Goal: Information Seeking & Learning: Learn about a topic

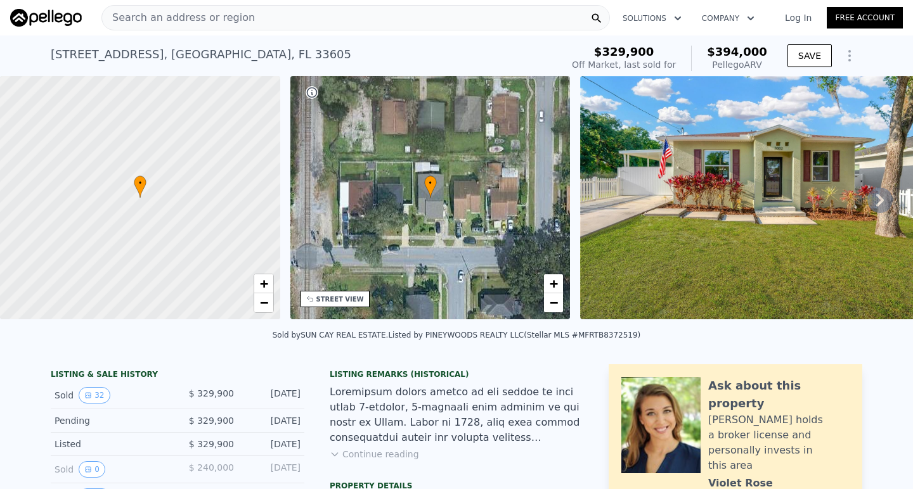
click at [884, 197] on icon at bounding box center [879, 200] width 25 height 25
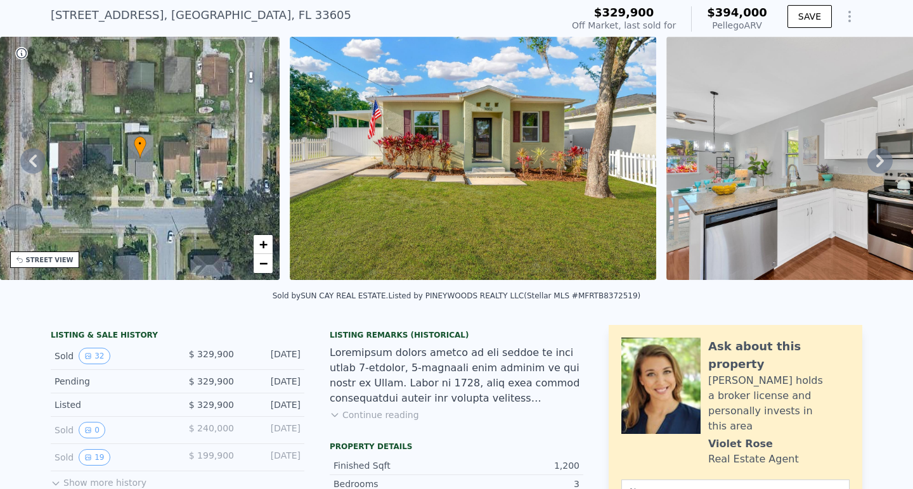
scroll to position [37, 0]
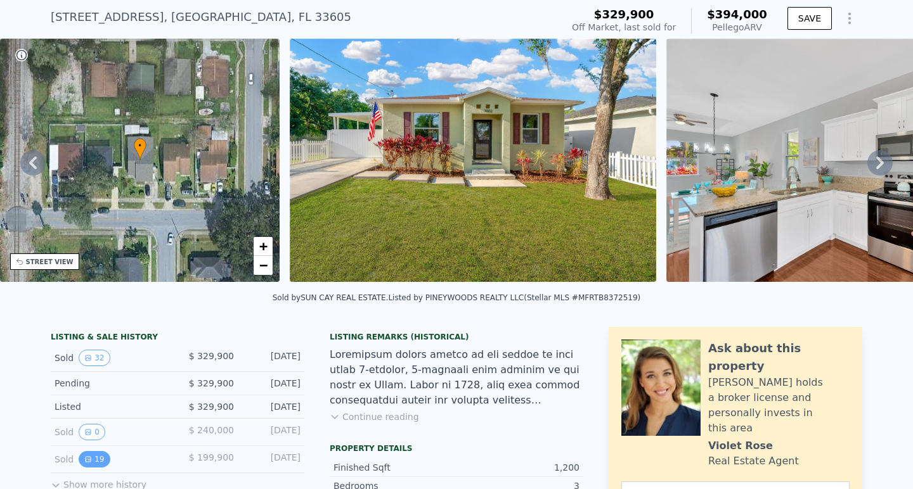
click at [87, 458] on icon "View historical data" at bounding box center [88, 460] width 8 height 8
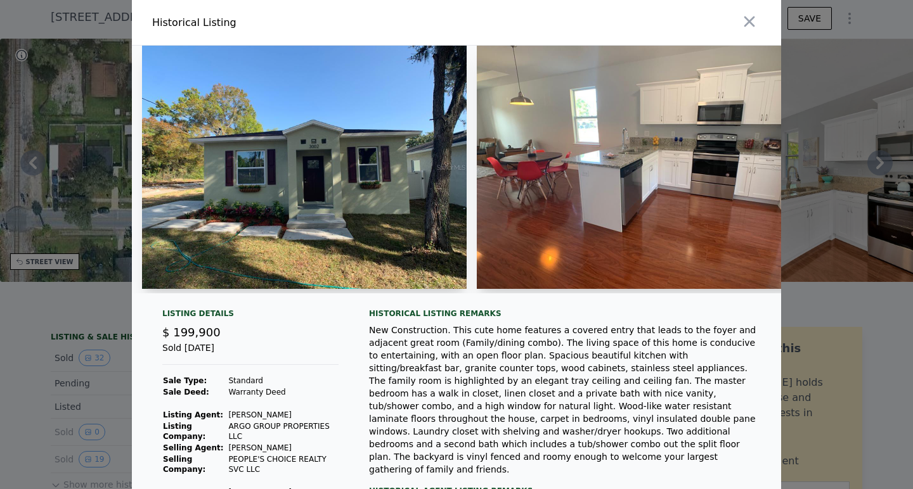
click at [879, 90] on div at bounding box center [456, 244] width 913 height 489
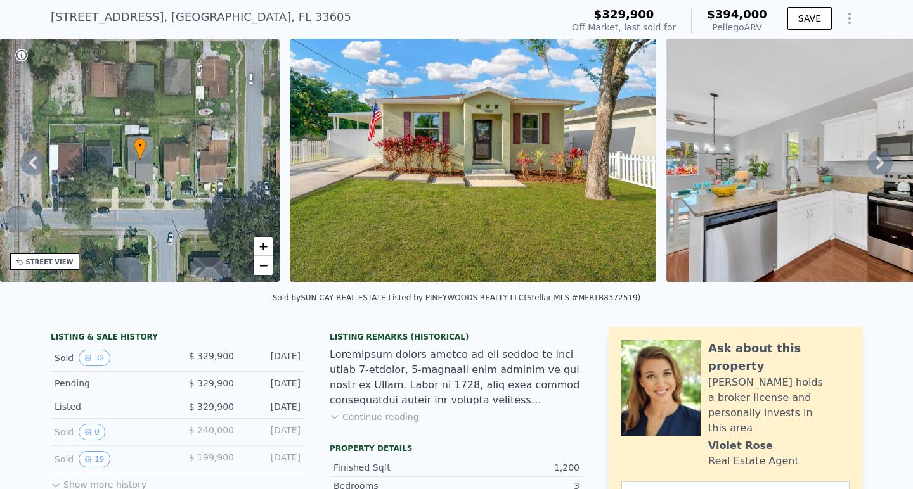
scroll to position [27, 0]
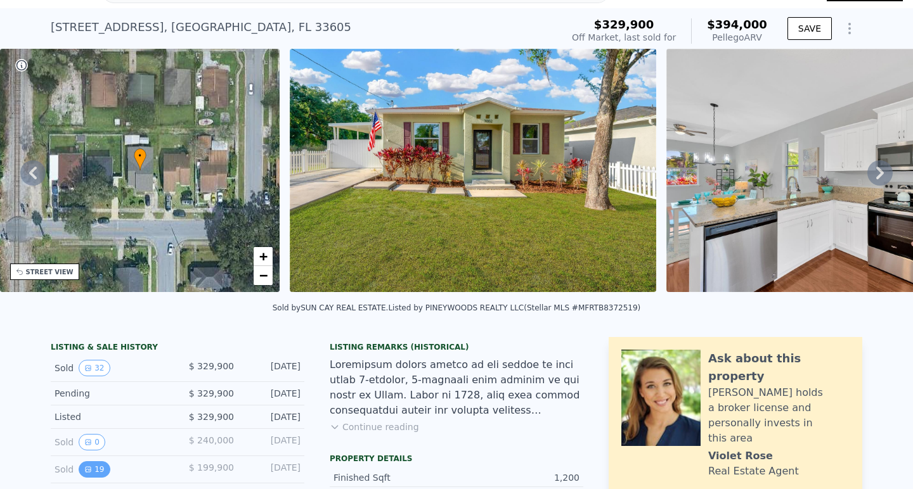
click at [101, 466] on button "19" at bounding box center [94, 469] width 31 height 16
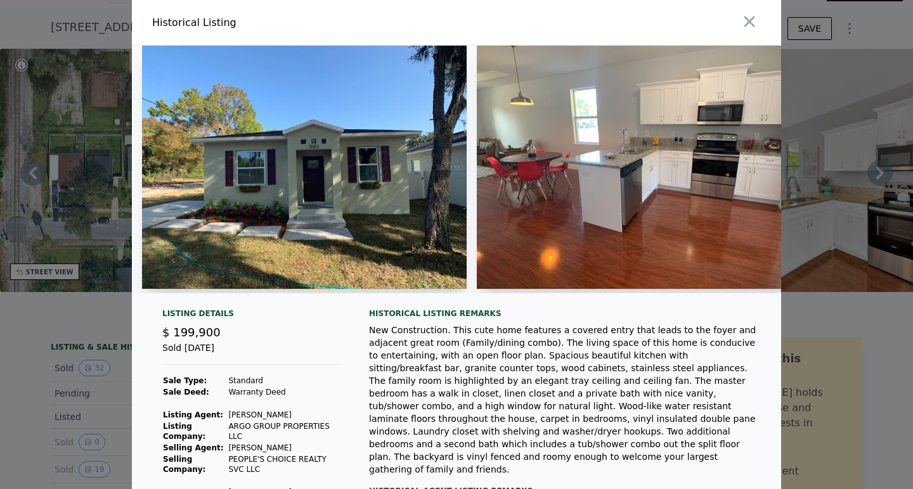
click at [14, 420] on div at bounding box center [456, 244] width 913 height 489
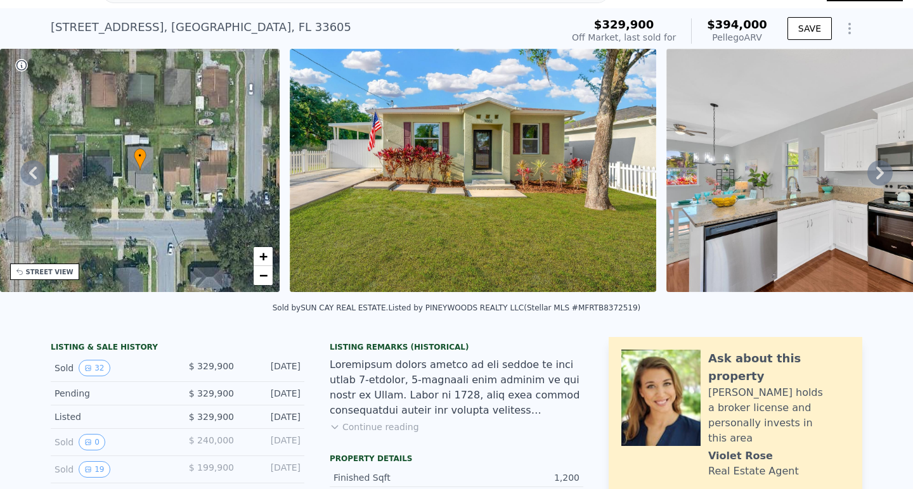
click at [882, 176] on icon at bounding box center [879, 172] width 25 height 25
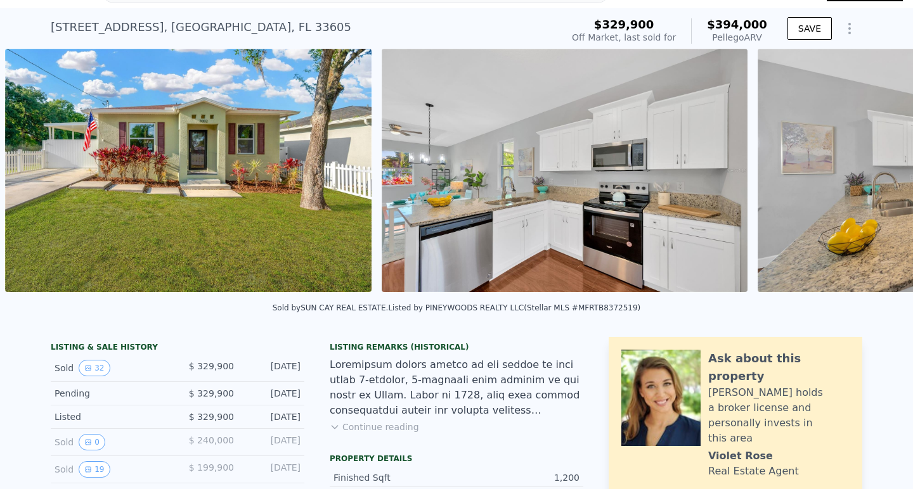
click at [882, 176] on div "• + − • + − STREET VIEW Loading... SATELLITE VIEW" at bounding box center [456, 173] width 913 height 248
click at [882, 176] on icon at bounding box center [879, 172] width 25 height 25
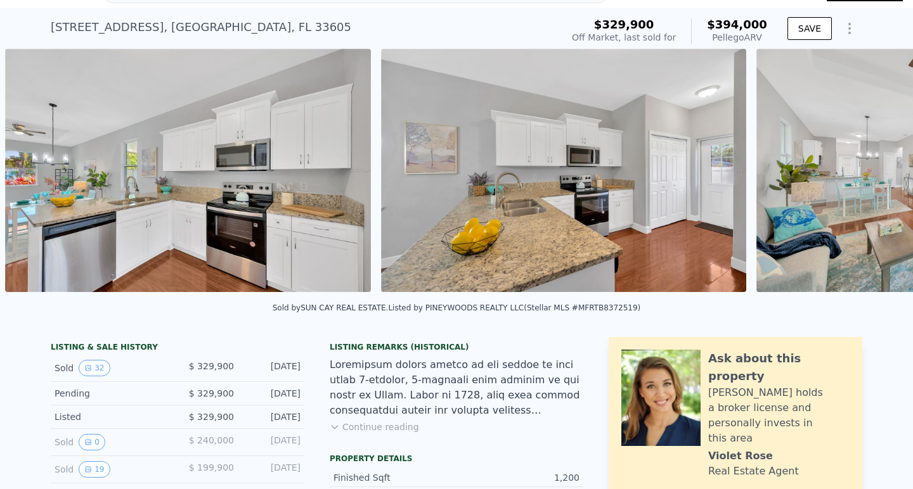
scroll to position [0, 1332]
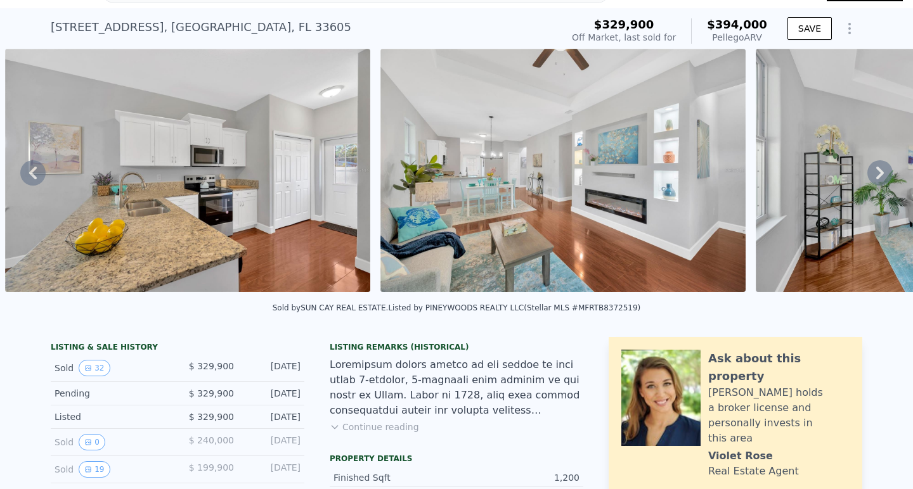
click at [882, 176] on icon at bounding box center [879, 172] width 25 height 25
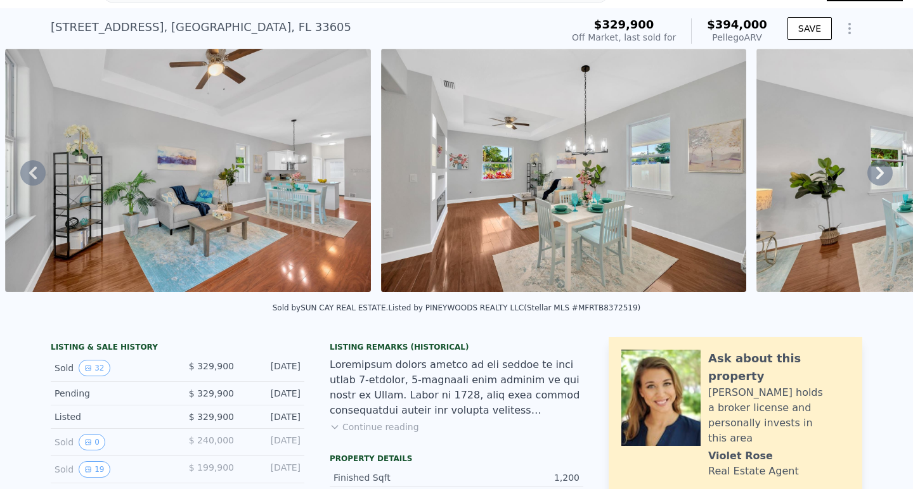
click at [880, 172] on icon at bounding box center [879, 172] width 25 height 25
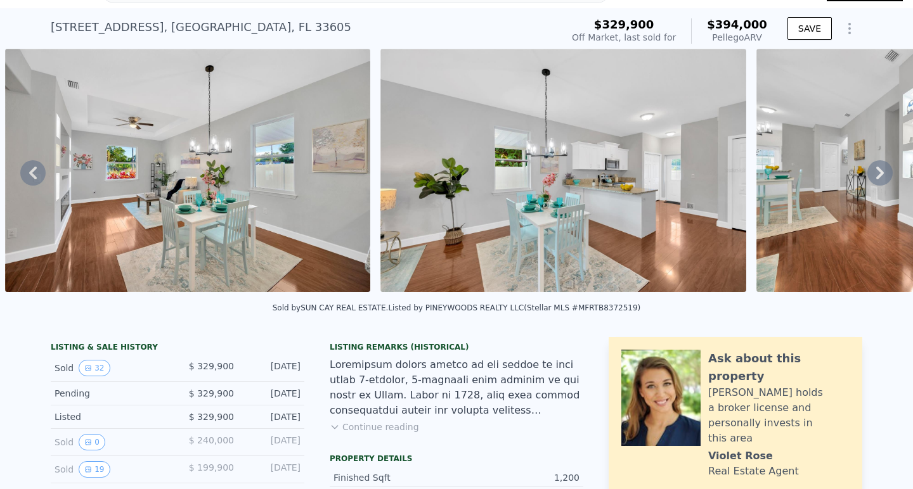
click at [880, 172] on icon at bounding box center [879, 172] width 25 height 25
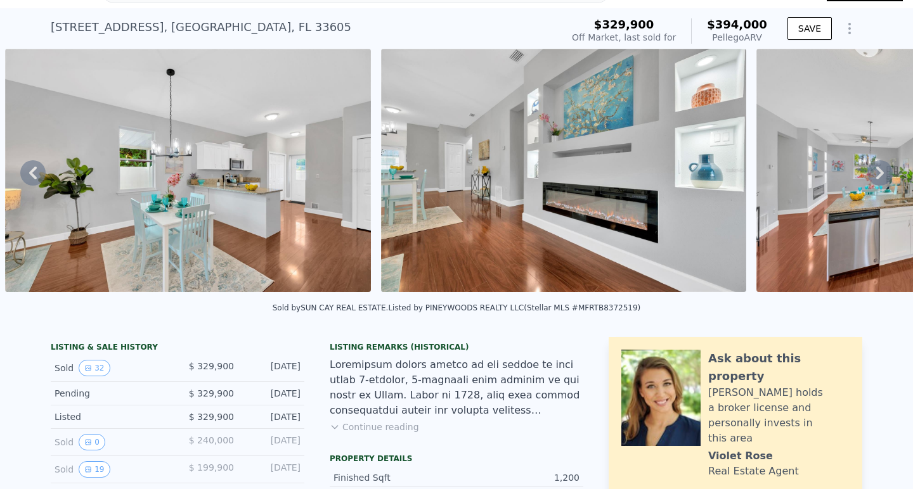
click at [880, 172] on icon at bounding box center [879, 172] width 25 height 25
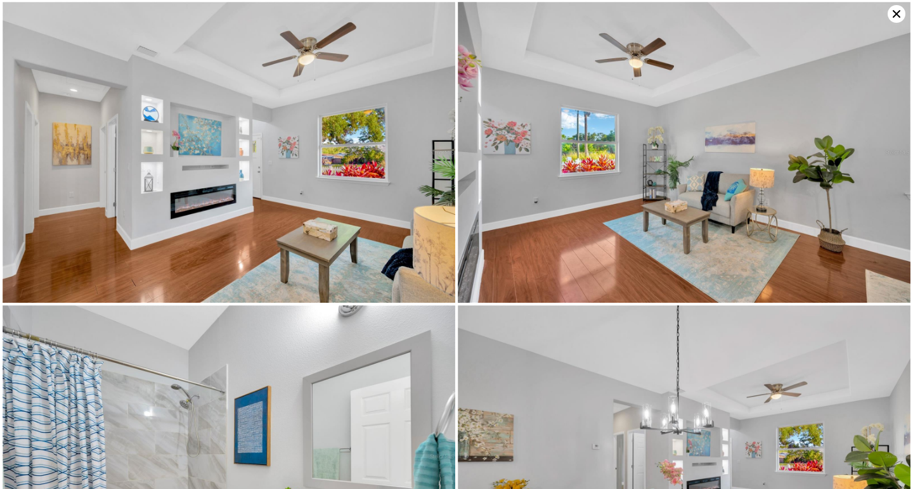
scroll to position [1520, 0]
